Goal: Register for event/course

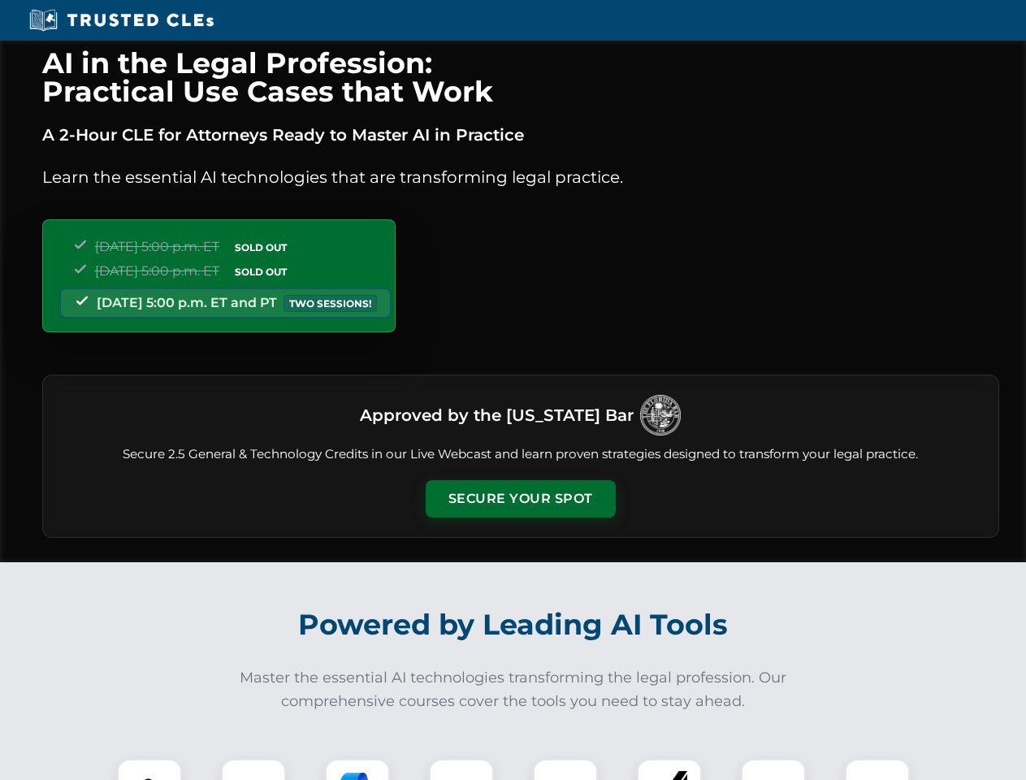
click at [520, 499] on button "Secure Your Spot" at bounding box center [521, 498] width 190 height 37
click at [149, 769] on img at bounding box center [149, 791] width 47 height 47
